Goal: Task Accomplishment & Management: Manage account settings

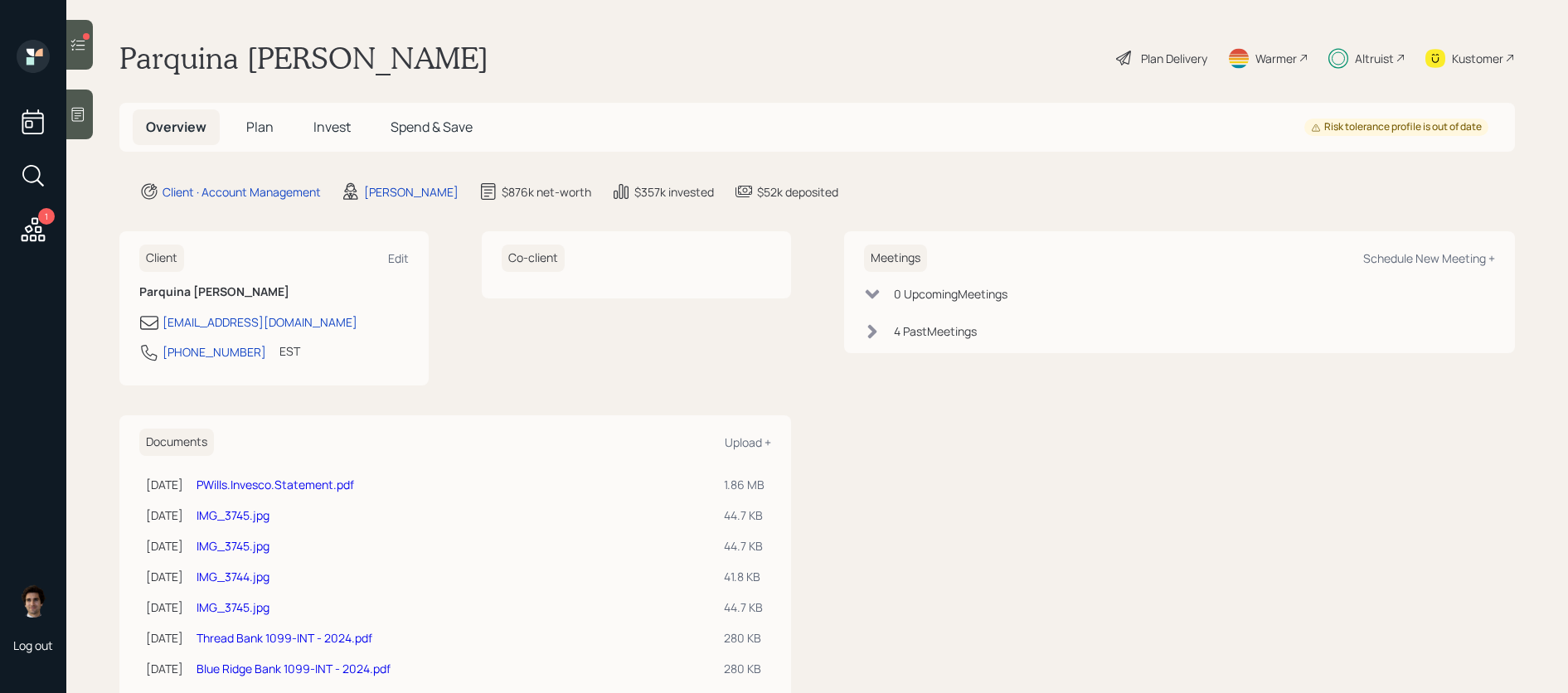
click at [338, 140] on h5 "Invest" at bounding box center [332, 128] width 64 height 36
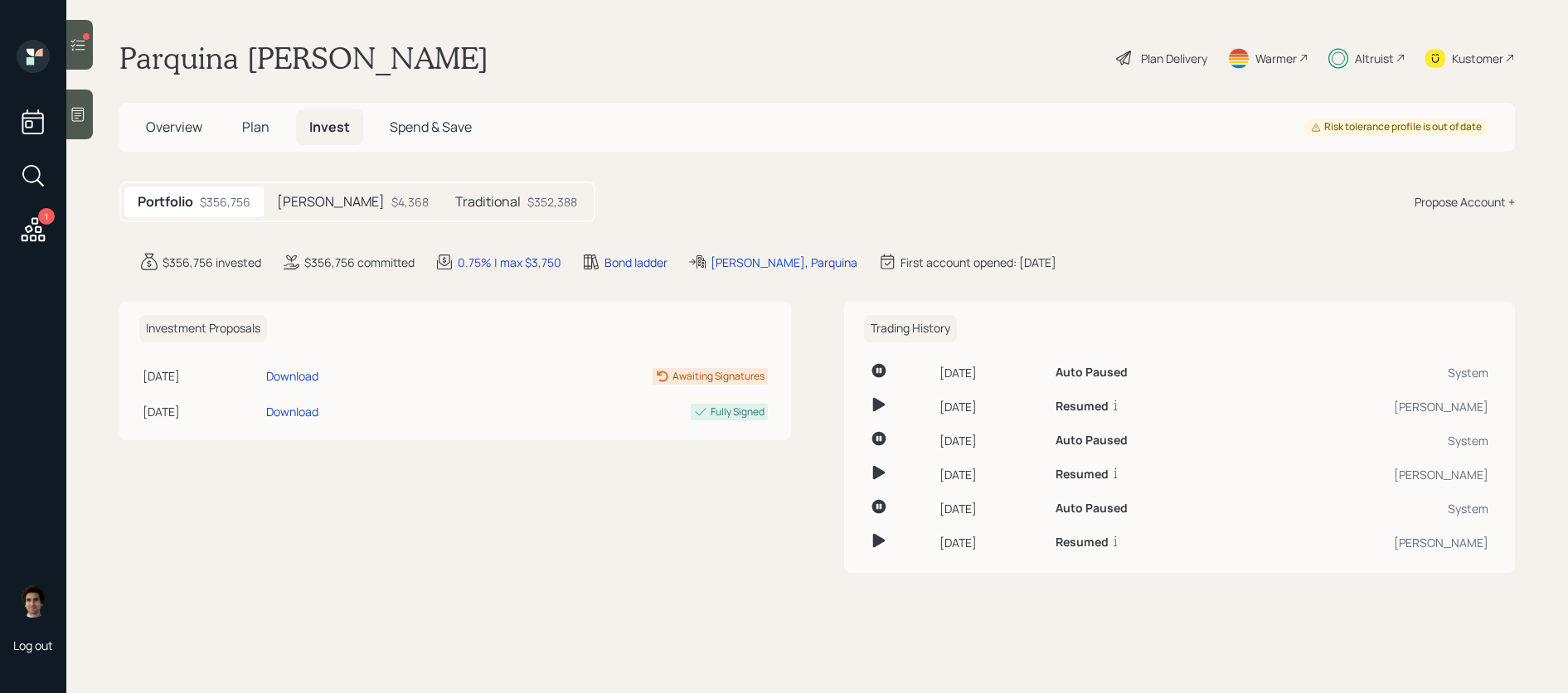
click at [262, 126] on span "Plan" at bounding box center [256, 127] width 27 height 18
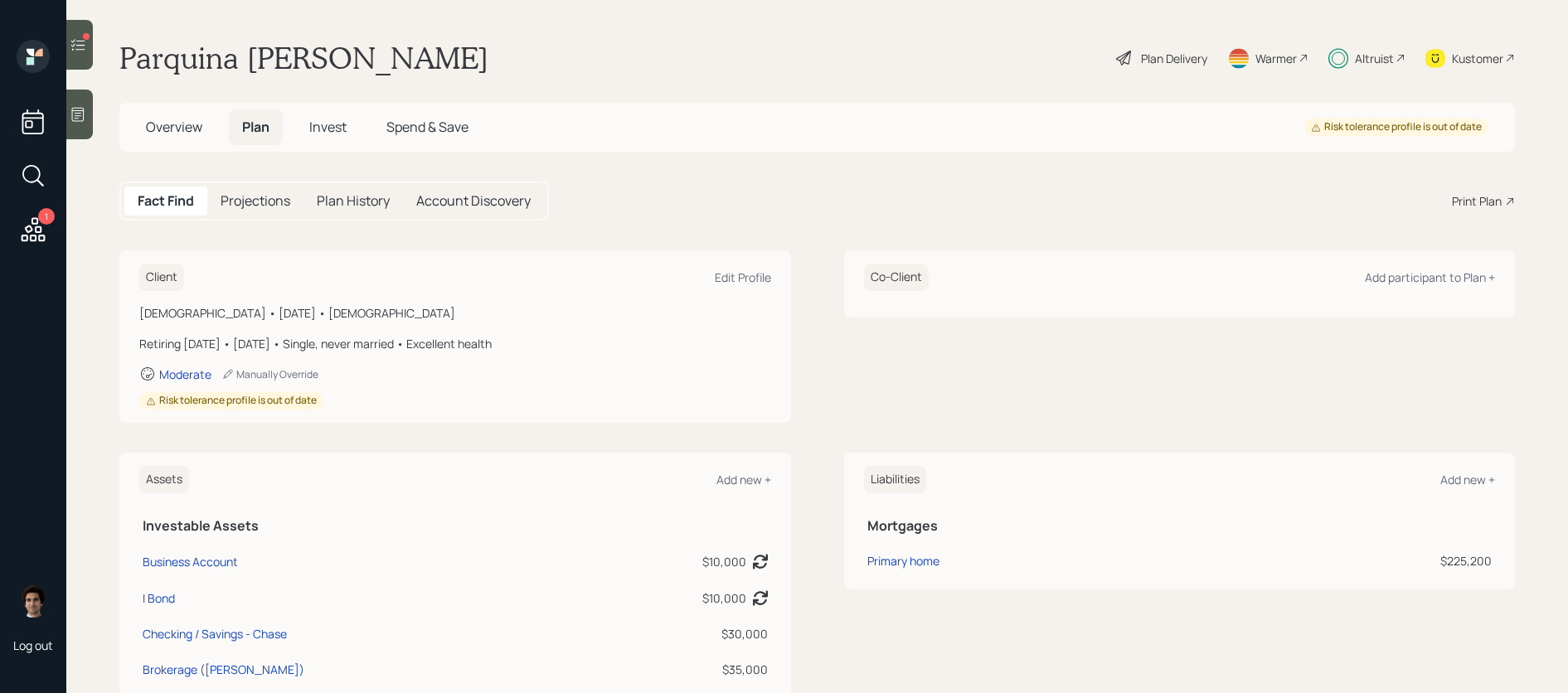
click at [1130, 65] on icon at bounding box center [1124, 58] width 20 height 20
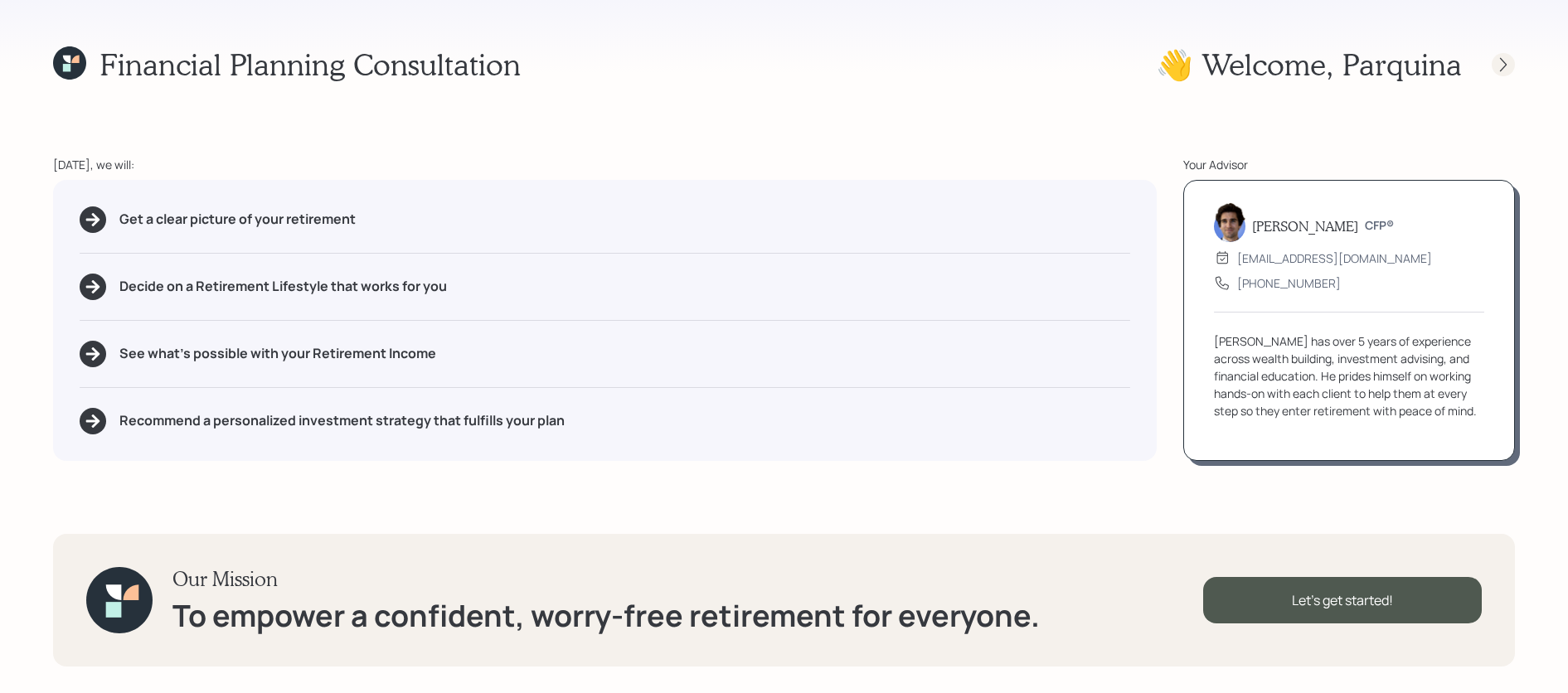
click at [1500, 64] on icon at bounding box center [1503, 65] width 16 height 16
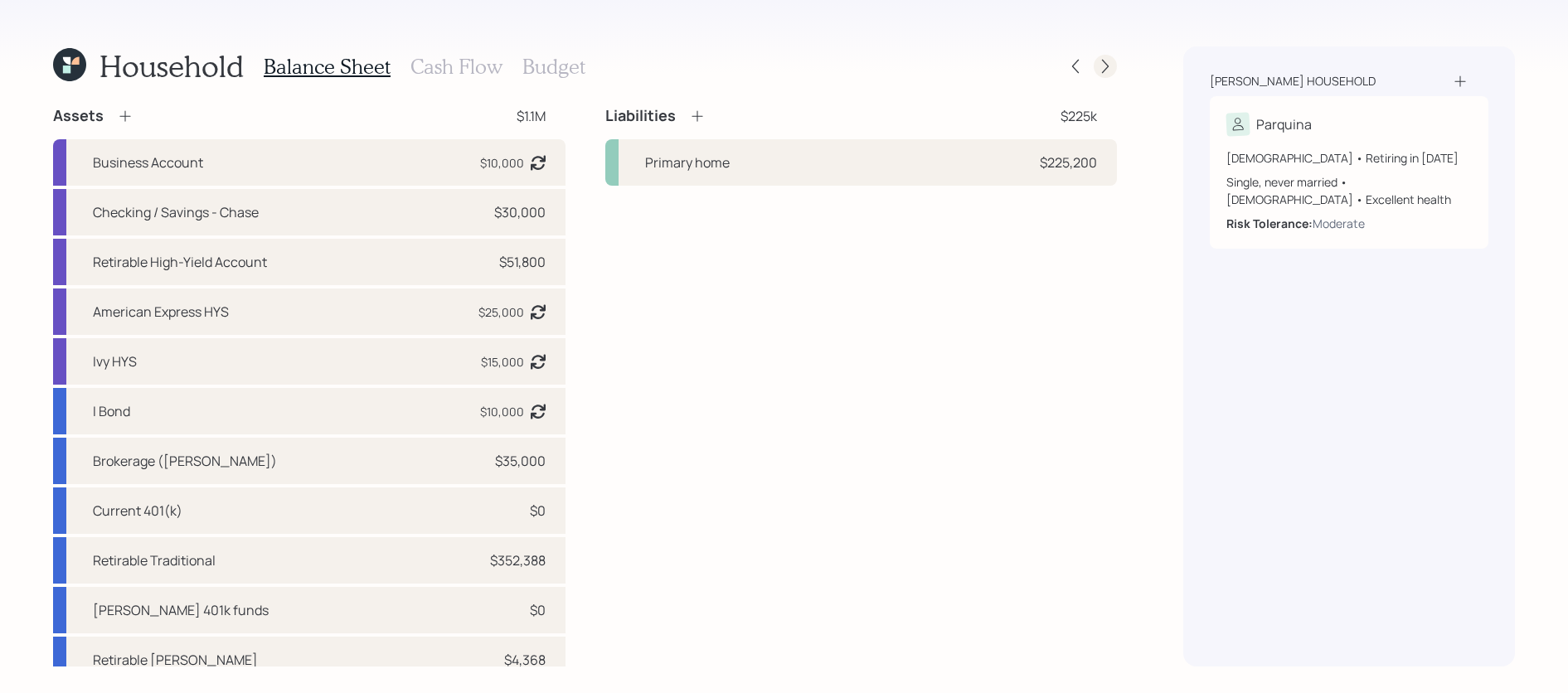
click at [1105, 68] on icon at bounding box center [1105, 67] width 6 height 14
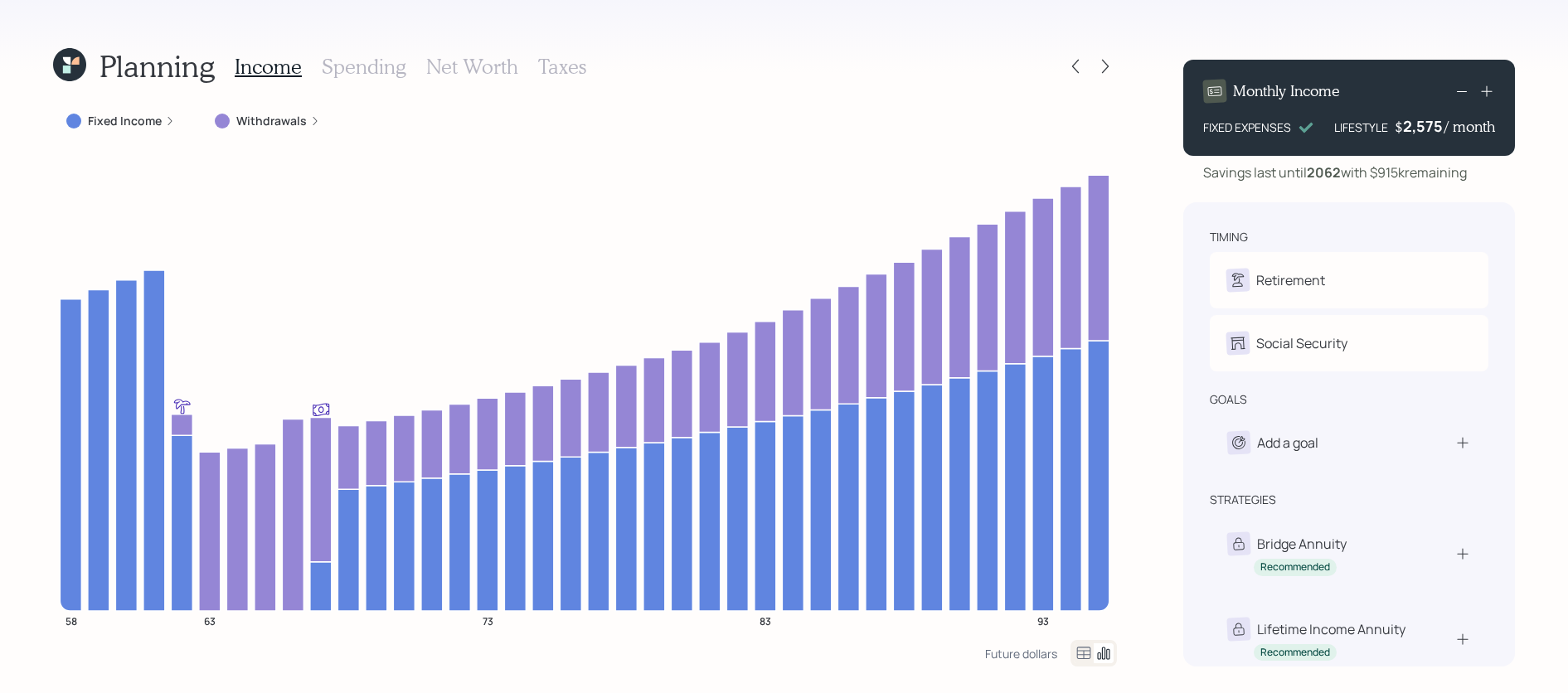
click at [500, 90] on div "Planning Income Spending Net Worth Taxes Fixed Income Withdrawals 58 63 73 83 9…" at bounding box center [585, 356] width 1064 height 620
click at [500, 82] on div "Income Spending Net Worth Taxes" at bounding box center [410, 67] width 352 height 40
click at [493, 59] on h3 "Net Worth" at bounding box center [473, 67] width 92 height 24
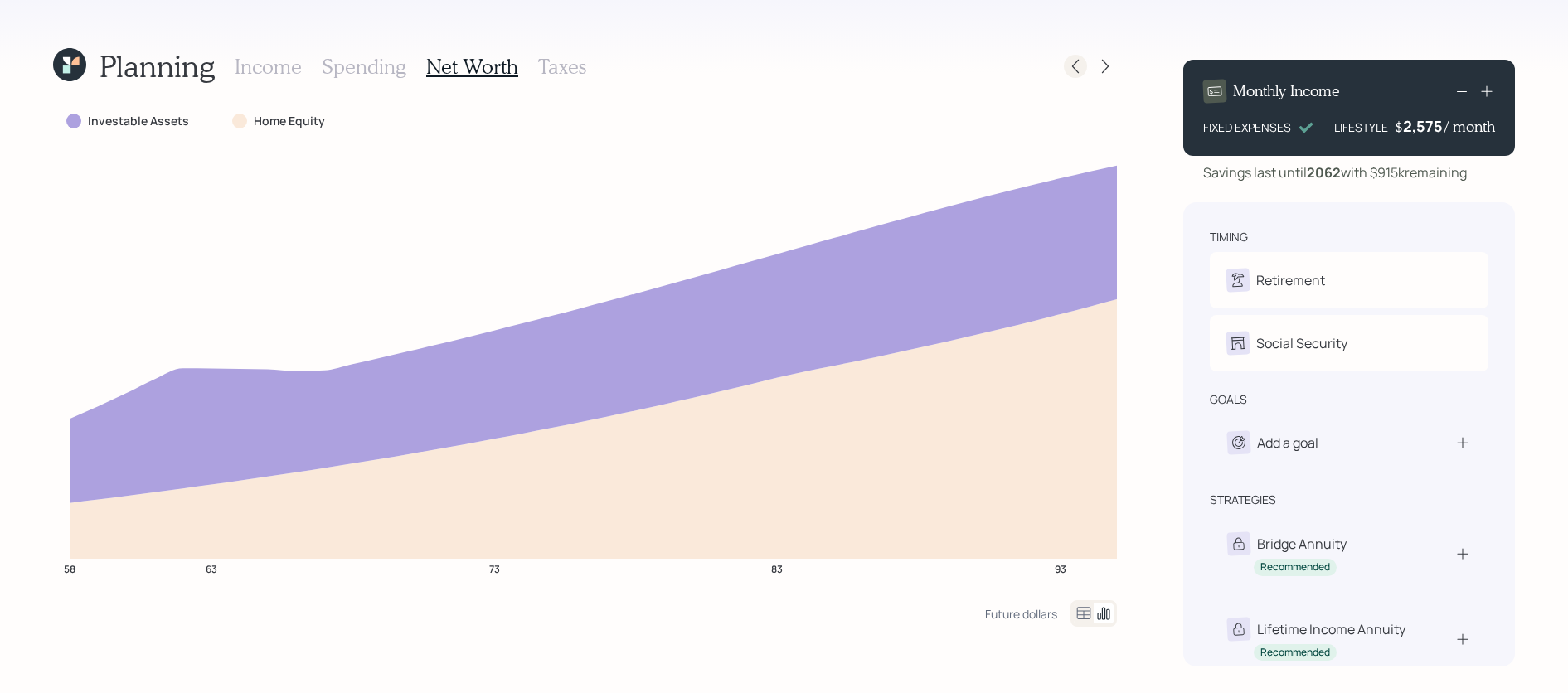
click at [1072, 68] on icon at bounding box center [1076, 67] width 16 height 16
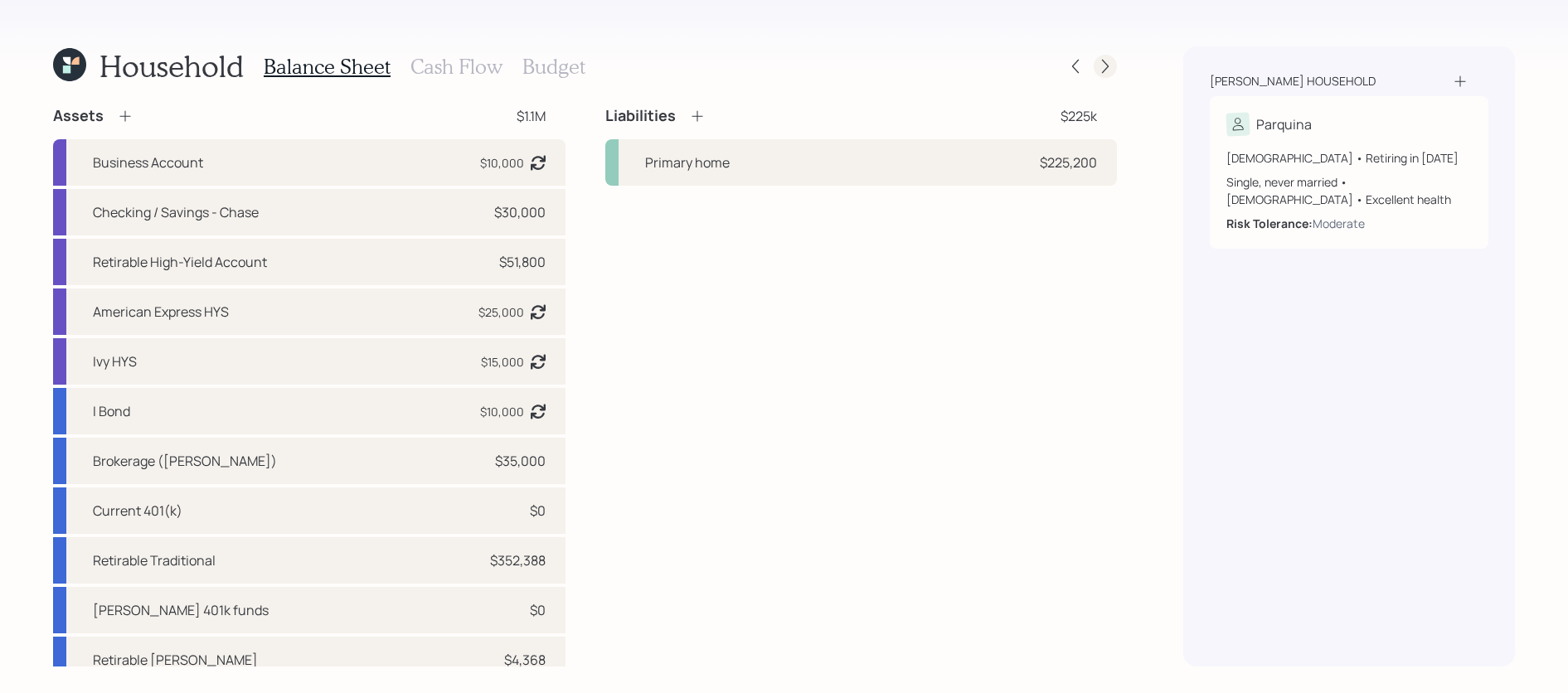
click at [1111, 74] on icon at bounding box center [1105, 67] width 16 height 16
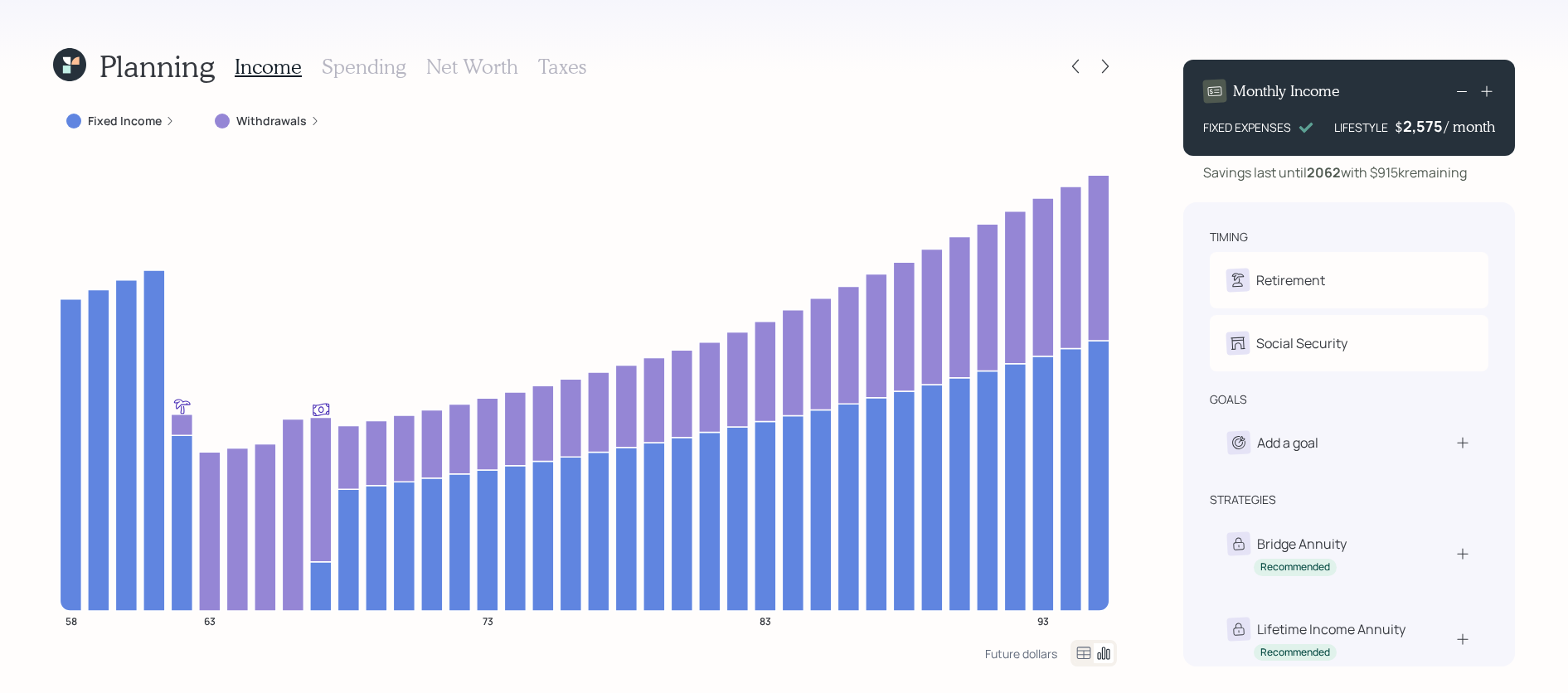
click at [59, 56] on icon at bounding box center [69, 64] width 33 height 33
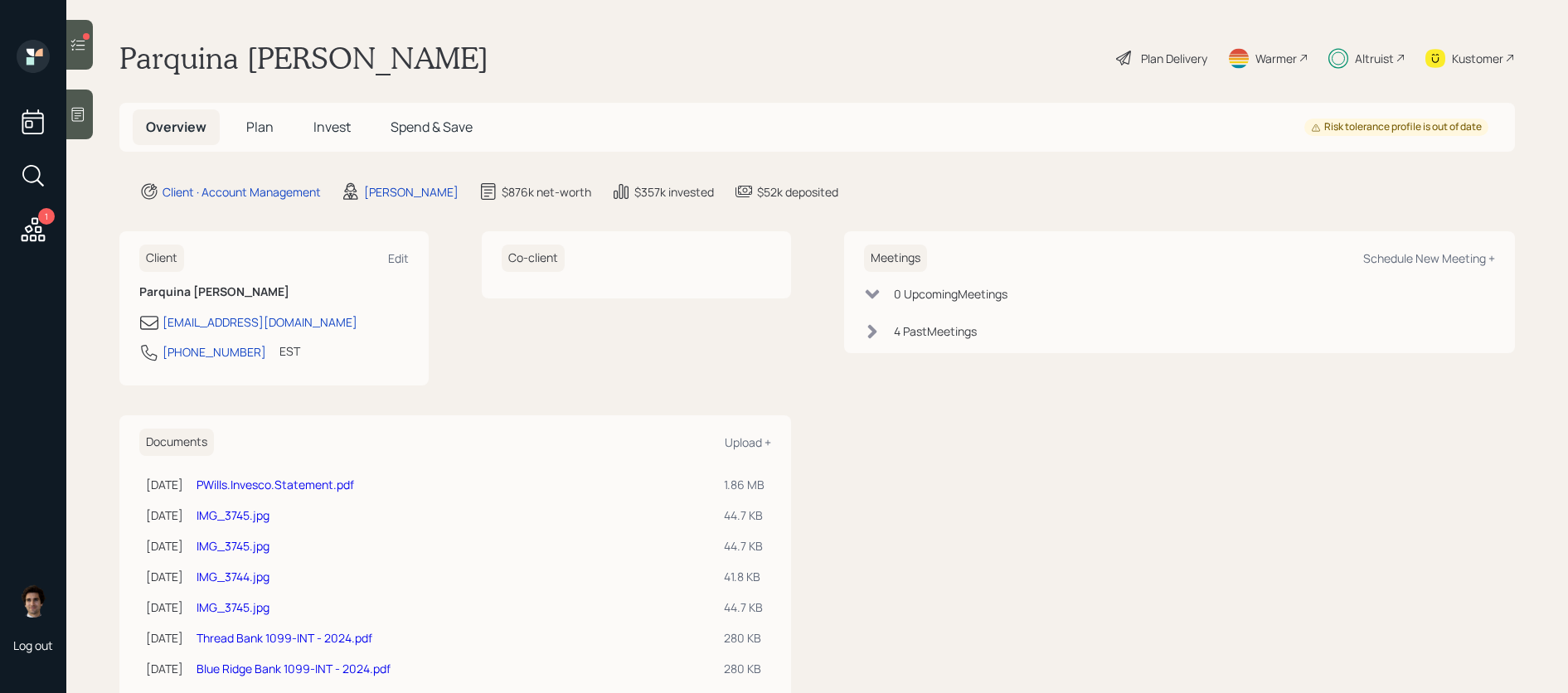
click at [316, 134] on span "Invest" at bounding box center [331, 127] width 37 height 18
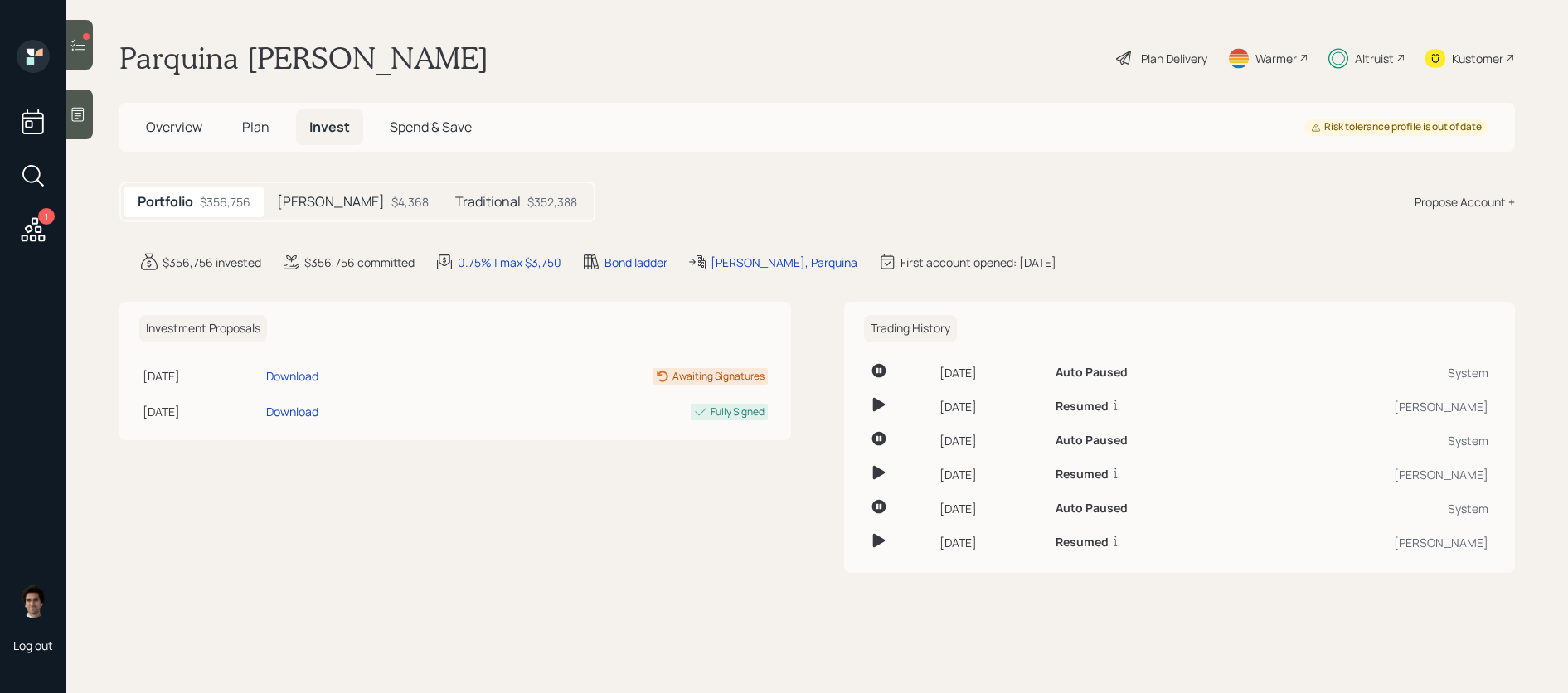
click at [392, 206] on div "$4,368" at bounding box center [410, 202] width 37 height 17
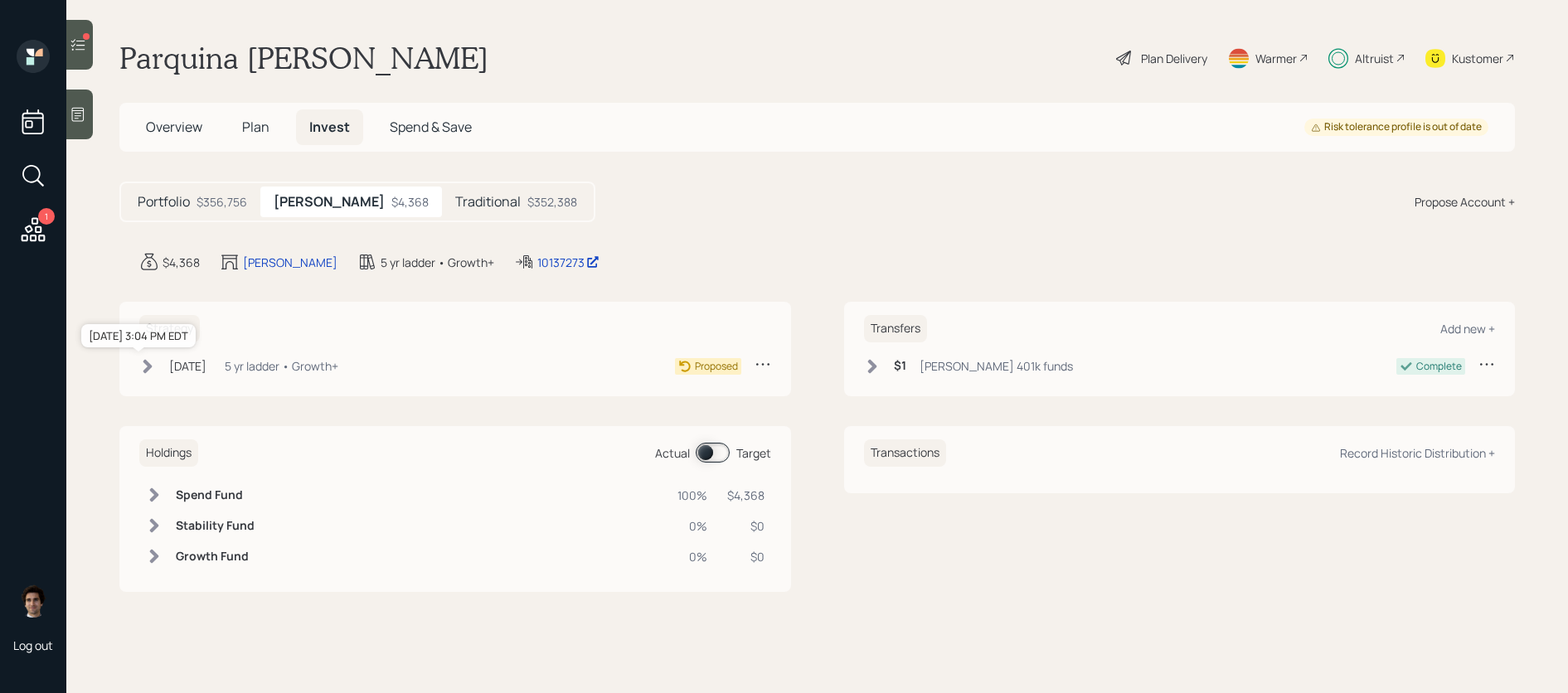
click at [206, 364] on div "[DATE]" at bounding box center [187, 365] width 37 height 17
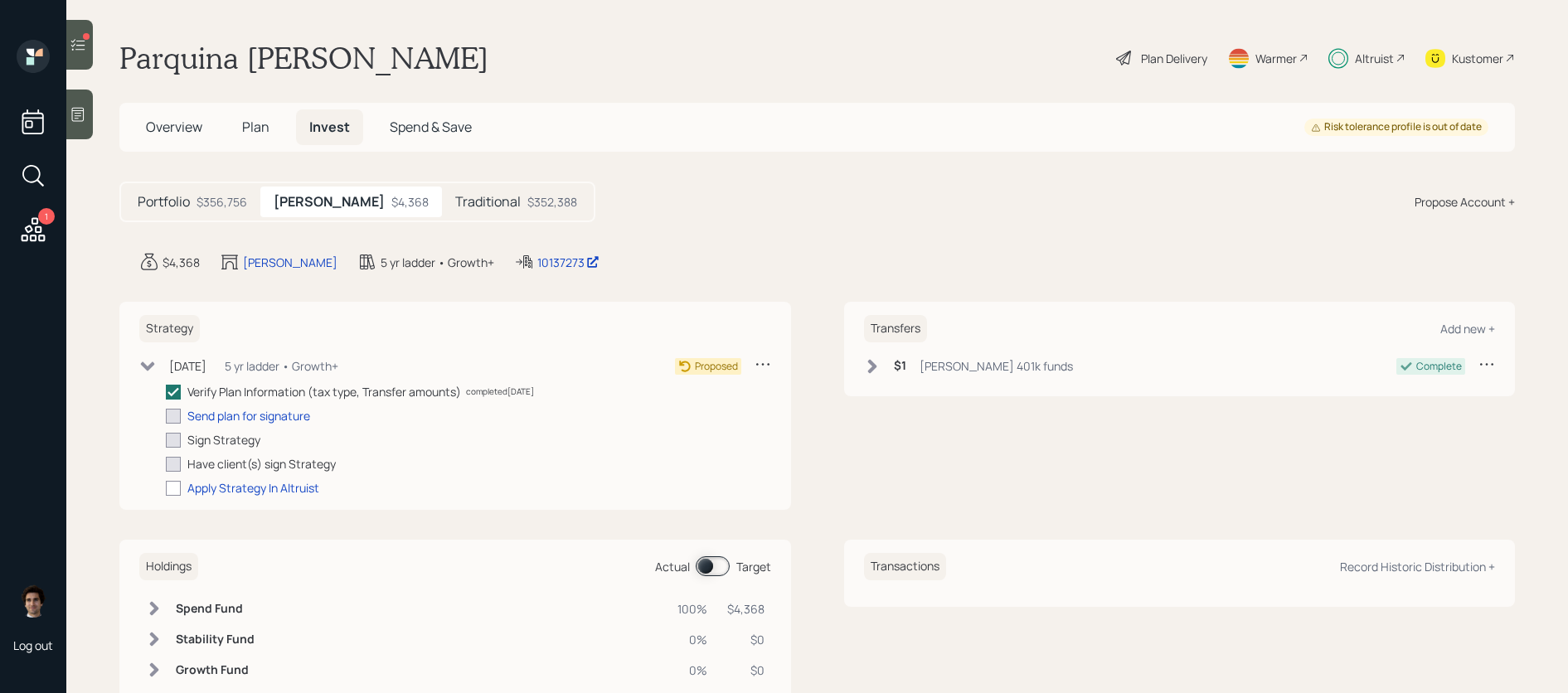
click at [969, 378] on div "$1 [PERSON_NAME] 401k funds Complete" at bounding box center [1180, 369] width 632 height 27
click at [1491, 360] on icon at bounding box center [1487, 364] width 16 height 16
click at [1394, 400] on div "Edit transfer" at bounding box center [1436, 396] width 120 height 16
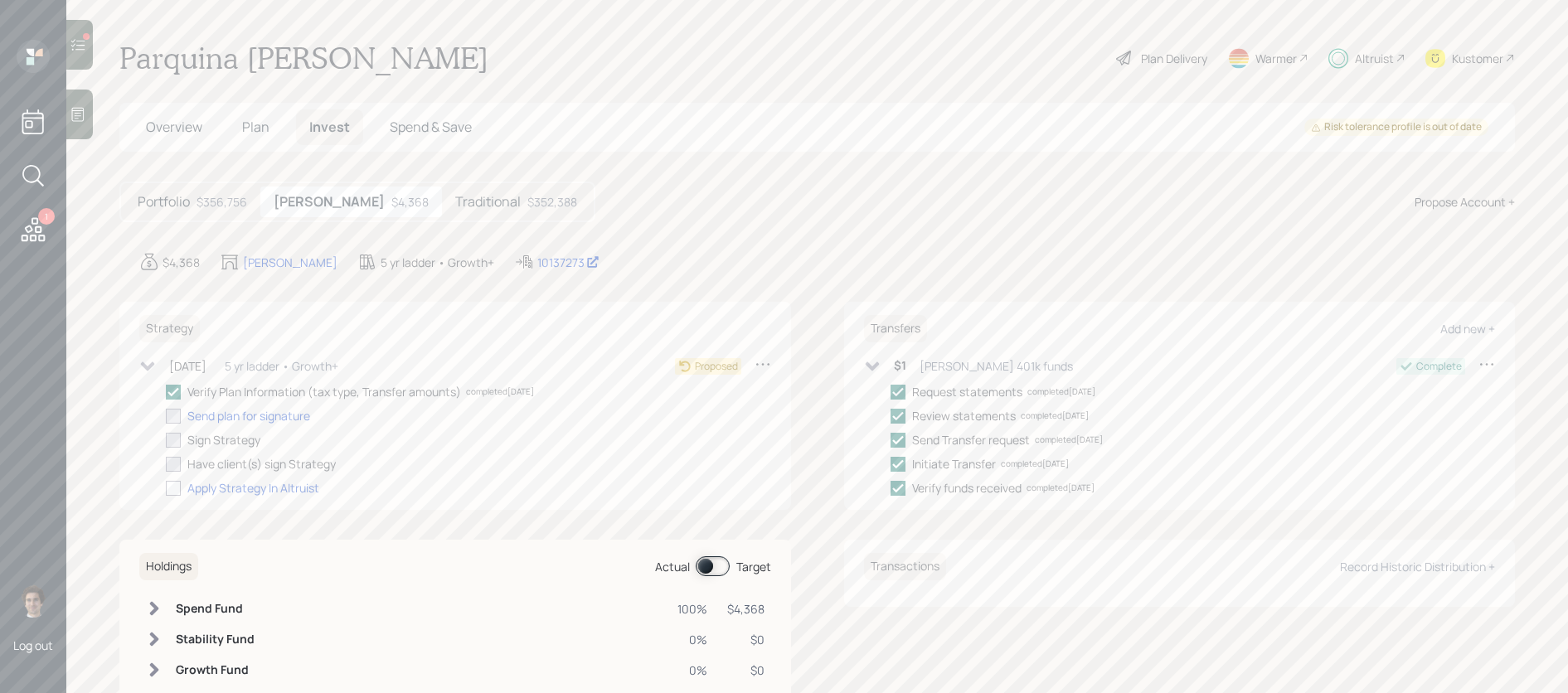
select select "555a8f33-e5e8-4857-9a5e-fa9d5ea640b4"
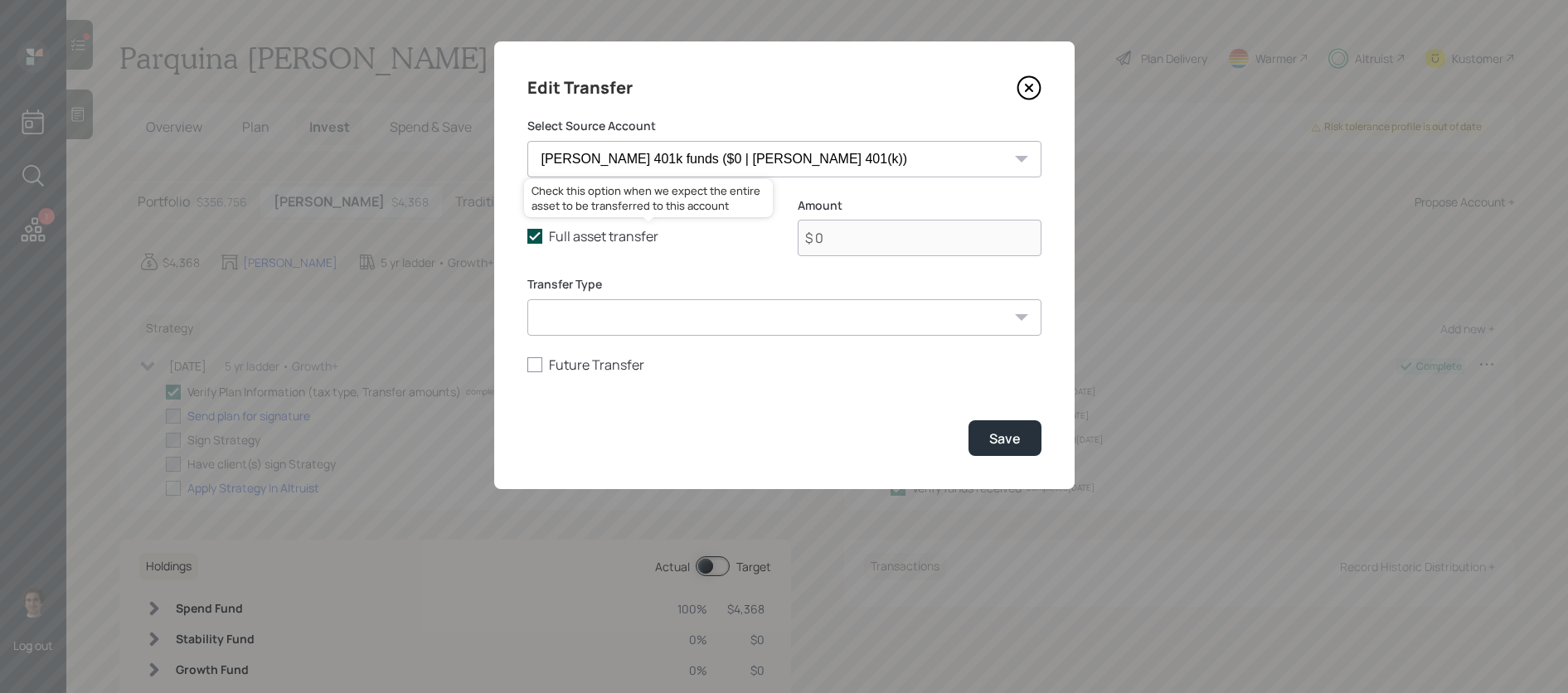
click at [615, 236] on label "Full asset transfer" at bounding box center [649, 236] width 244 height 18
click at [527, 237] on input "Full asset transfer" at bounding box center [527, 237] width 1 height 1
checkbox input "false"
click at [849, 227] on input "$ 0" at bounding box center [919, 238] width 244 height 37
type input "$ 4,368"
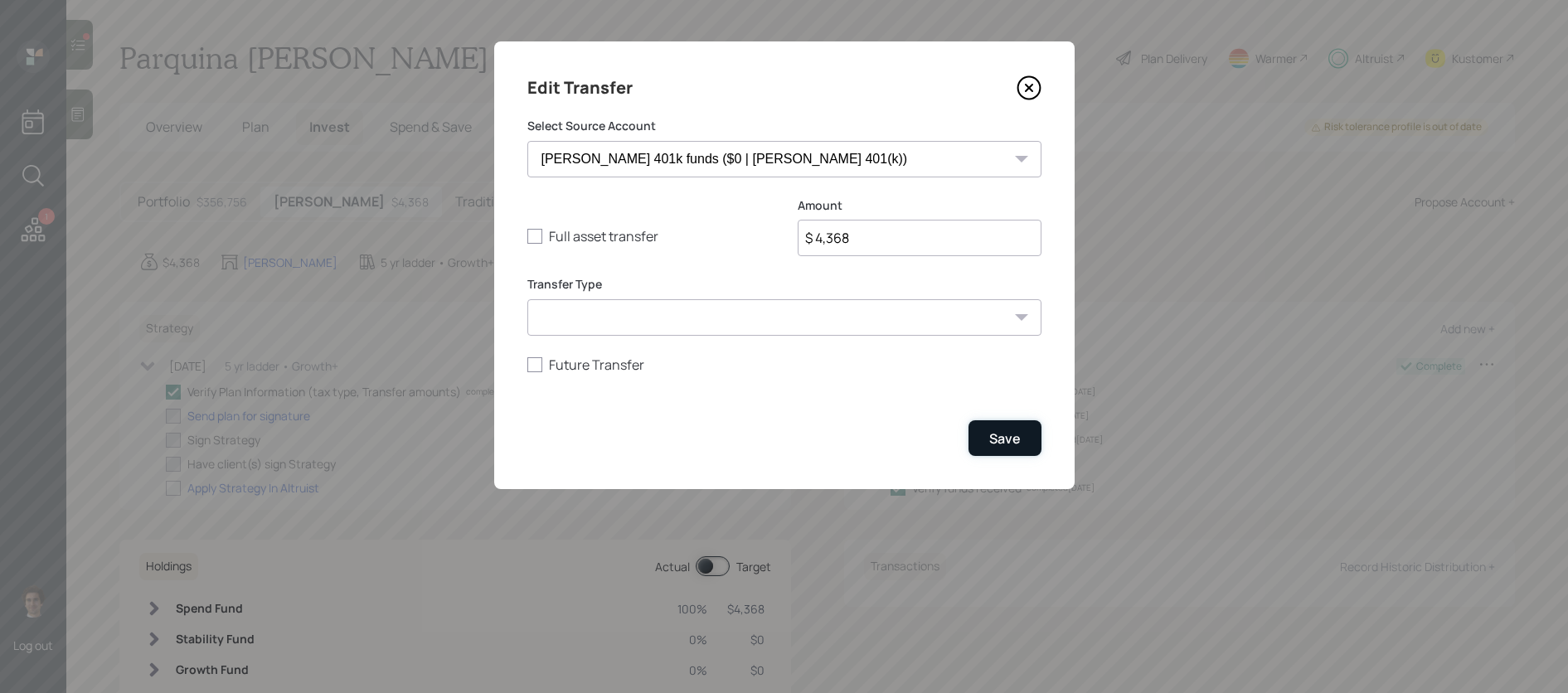
click at [1016, 428] on button "Save" at bounding box center [1005, 438] width 73 height 36
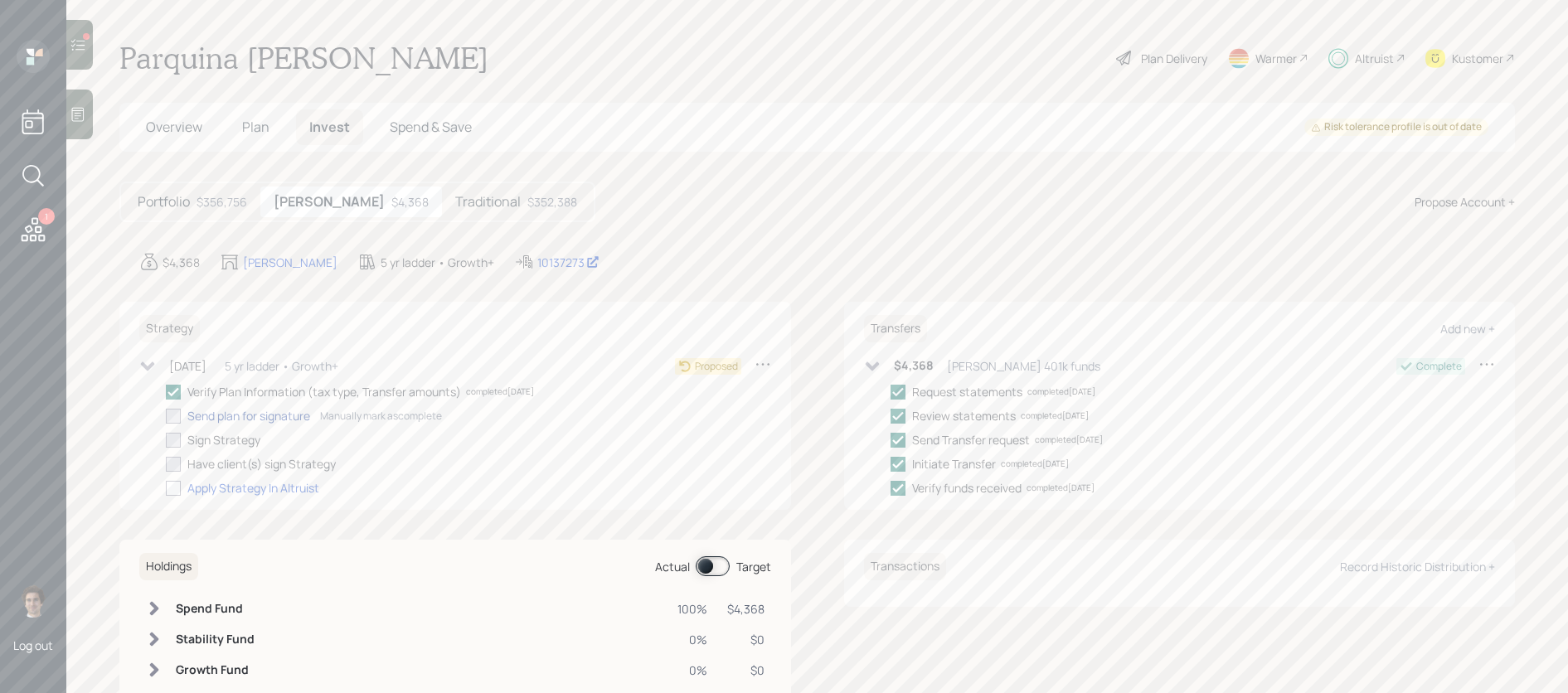
click at [231, 420] on div "Send plan for signature" at bounding box center [248, 415] width 122 height 17
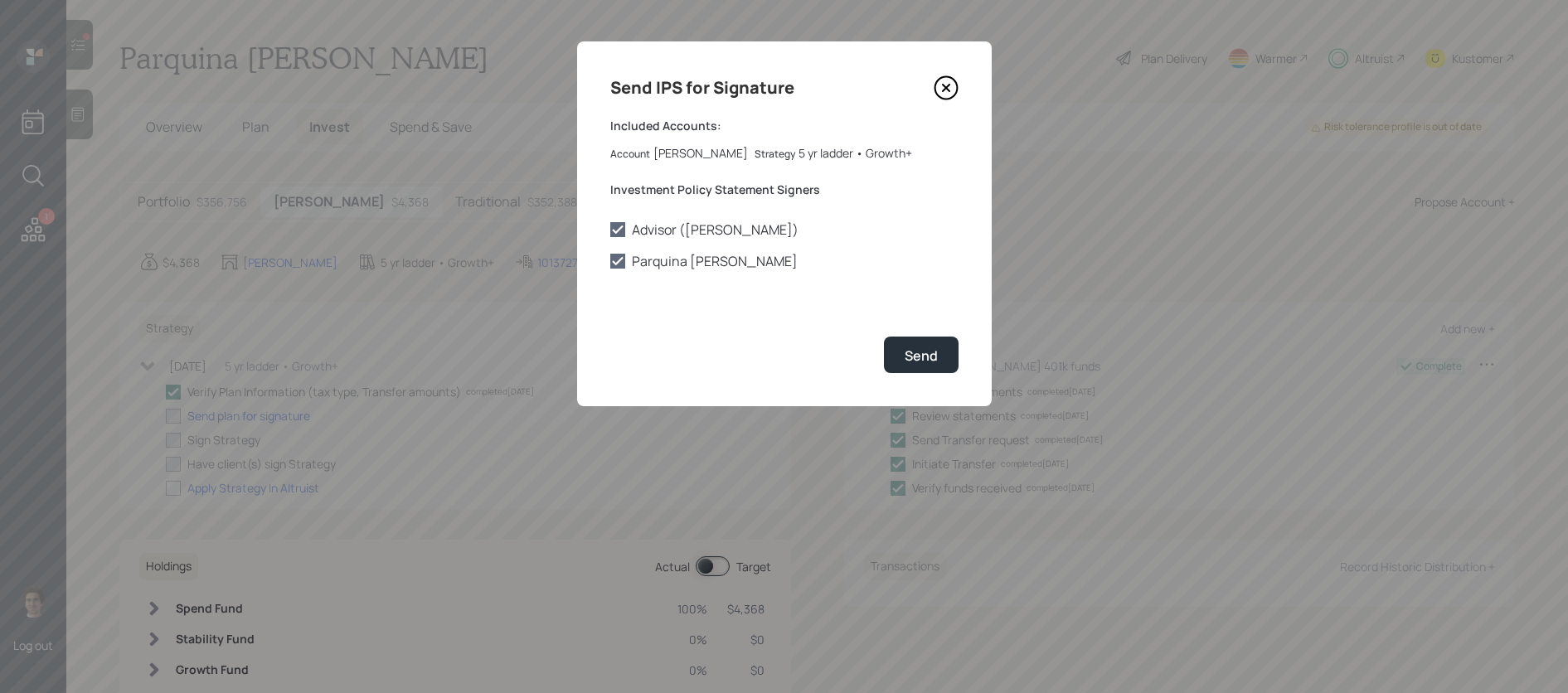
click at [900, 312] on div "Send IPS for Signature Included Accounts: Account [PERSON_NAME] Strategy 5 yr l…" at bounding box center [784, 223] width 415 height 364
click at [900, 329] on div "Send IPS for Signature Included Accounts: Account [PERSON_NAME] Strategy 5 yr l…" at bounding box center [784, 223] width 415 height 364
click at [914, 369] on button "Send" at bounding box center [921, 355] width 75 height 36
checkbox input "true"
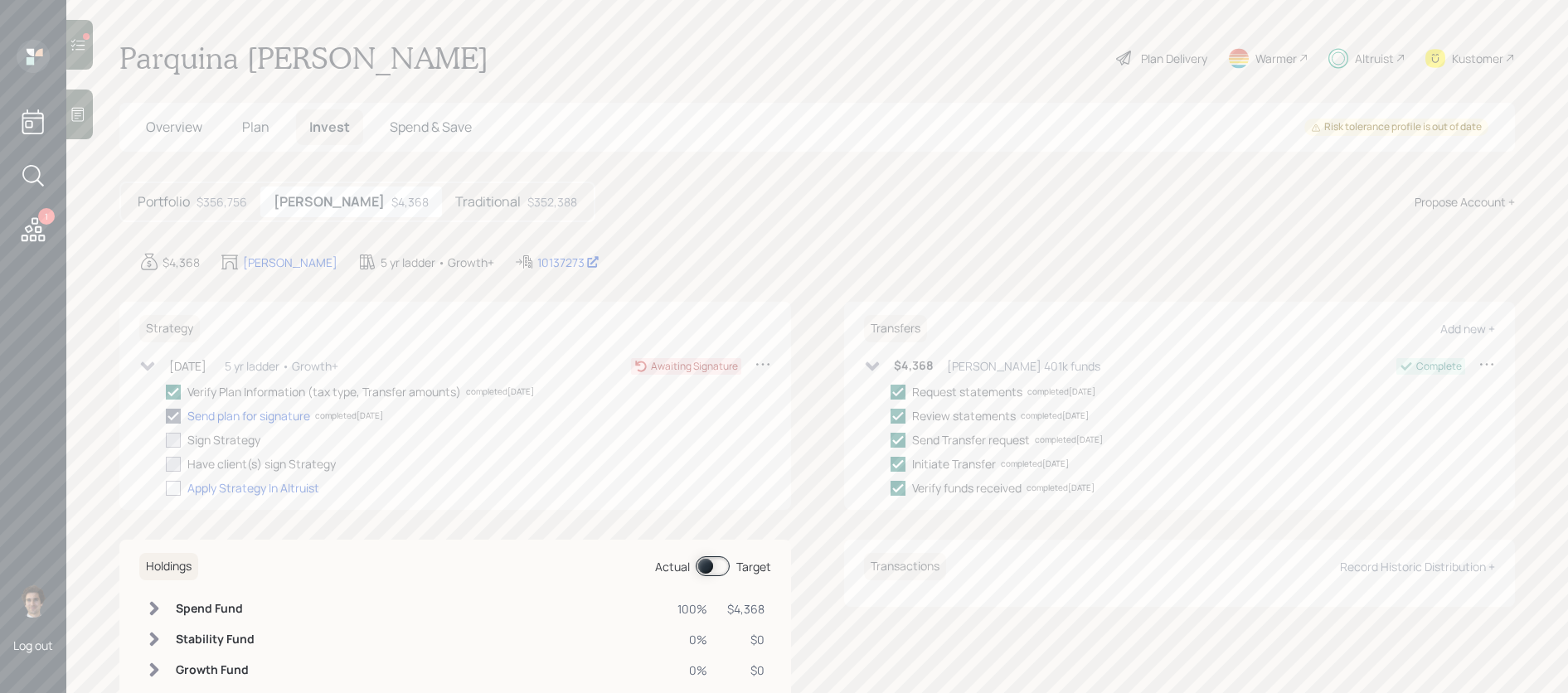
click at [1488, 55] on div "Kustomer" at bounding box center [1477, 58] width 51 height 17
